Goal: Check status: Check status

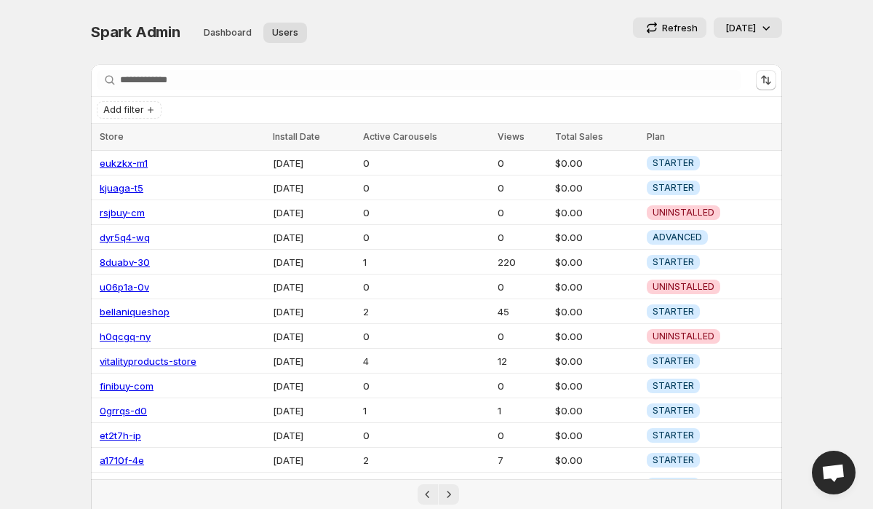
click at [475, 34] on div "Refresh [DATE]" at bounding box center [591, 27] width 384 height 20
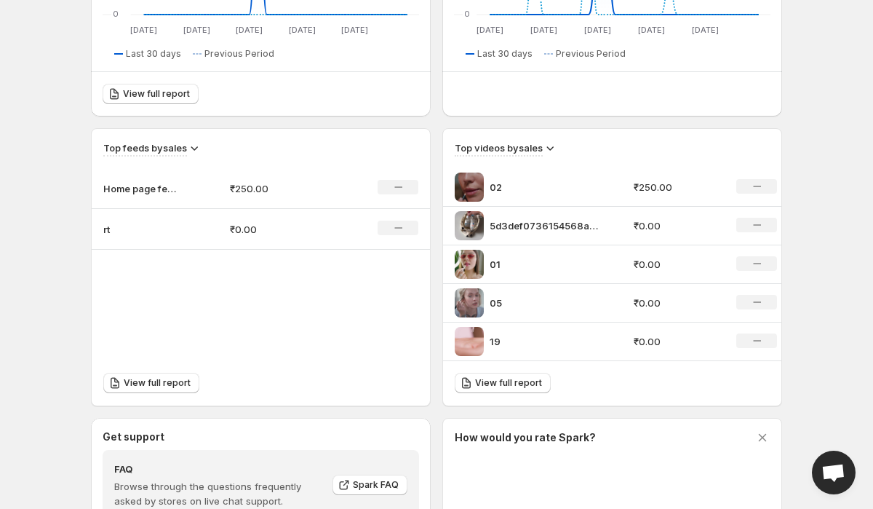
scroll to position [388, 0]
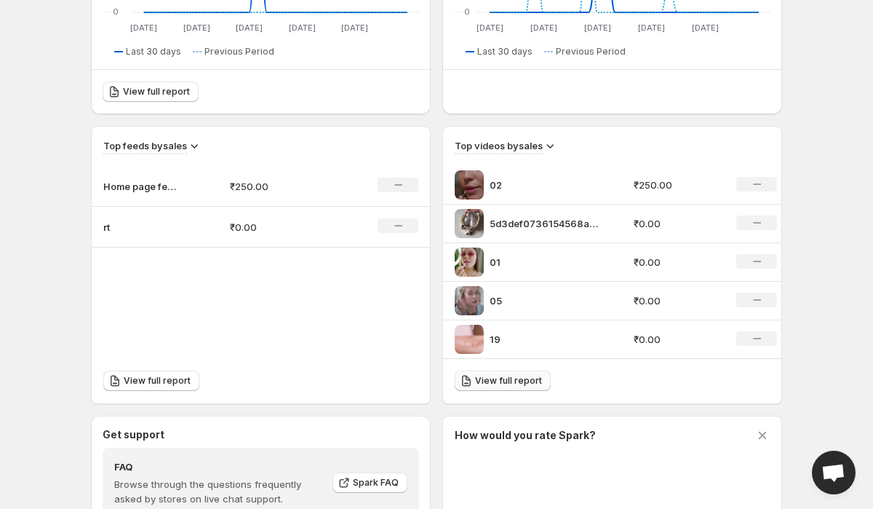
click at [519, 383] on span "View full report" at bounding box center [508, 381] width 67 height 12
